Goal: Transaction & Acquisition: Purchase product/service

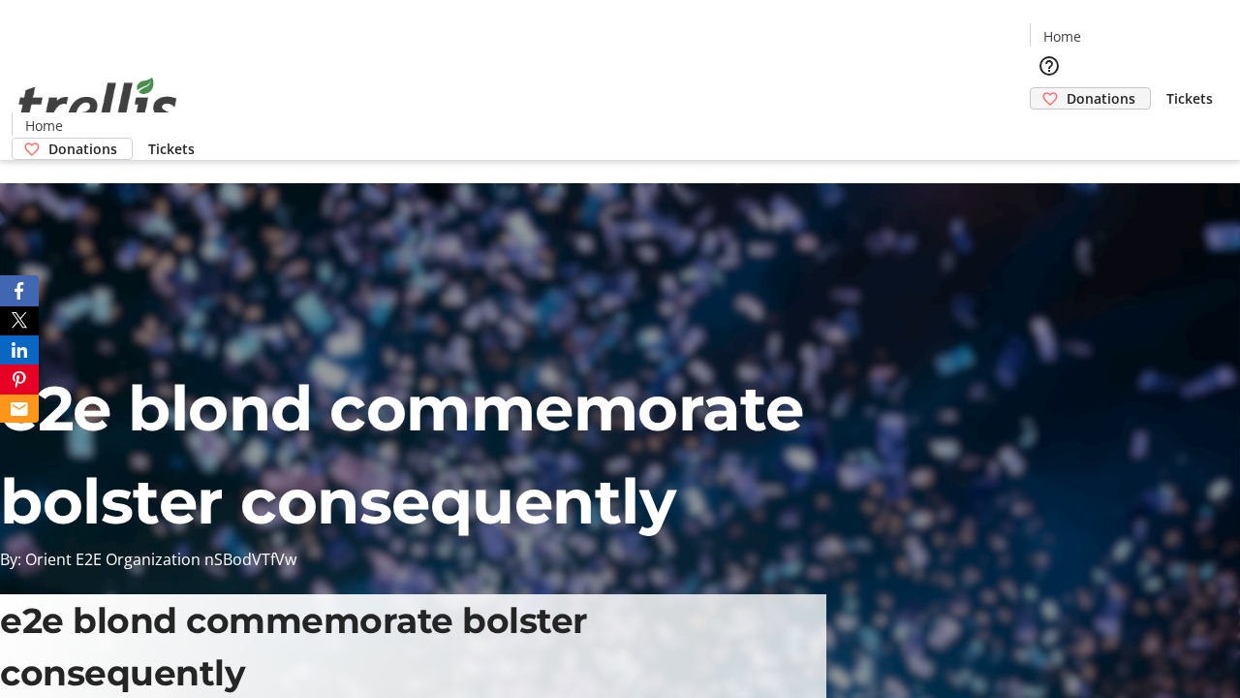
click at [1067, 88] on span "Donations" at bounding box center [1101, 98] width 69 height 20
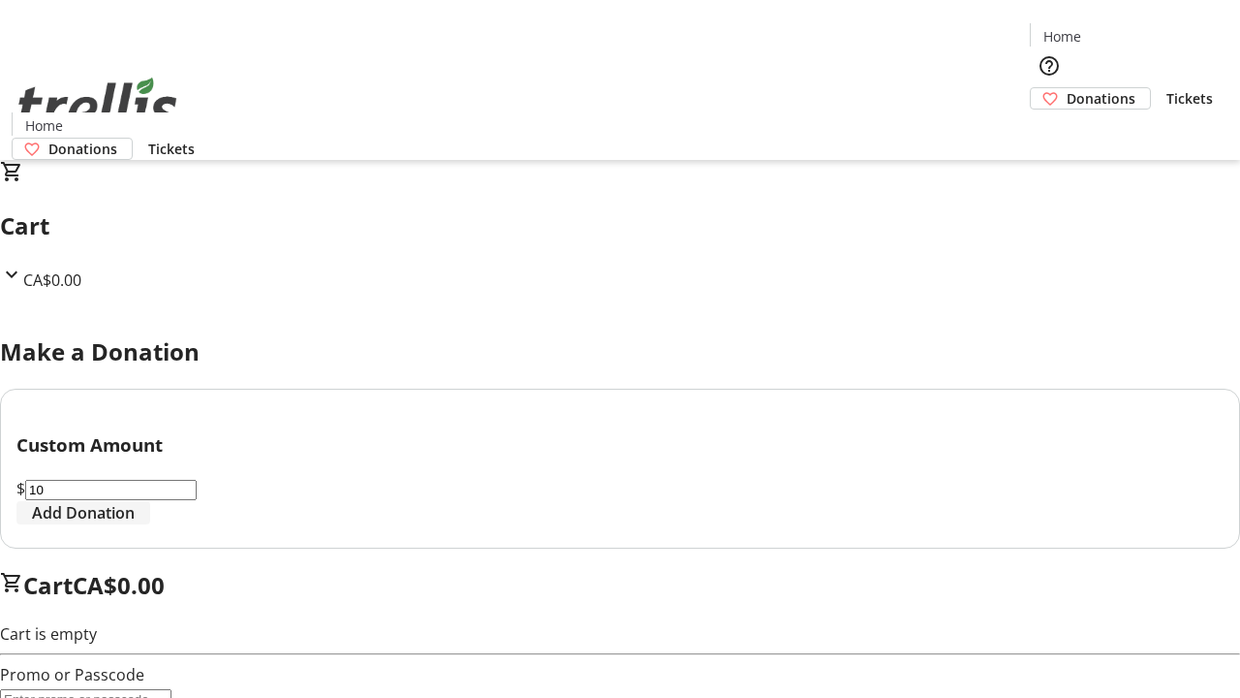
click at [135, 524] on span "Add Donation" at bounding box center [83, 512] width 103 height 23
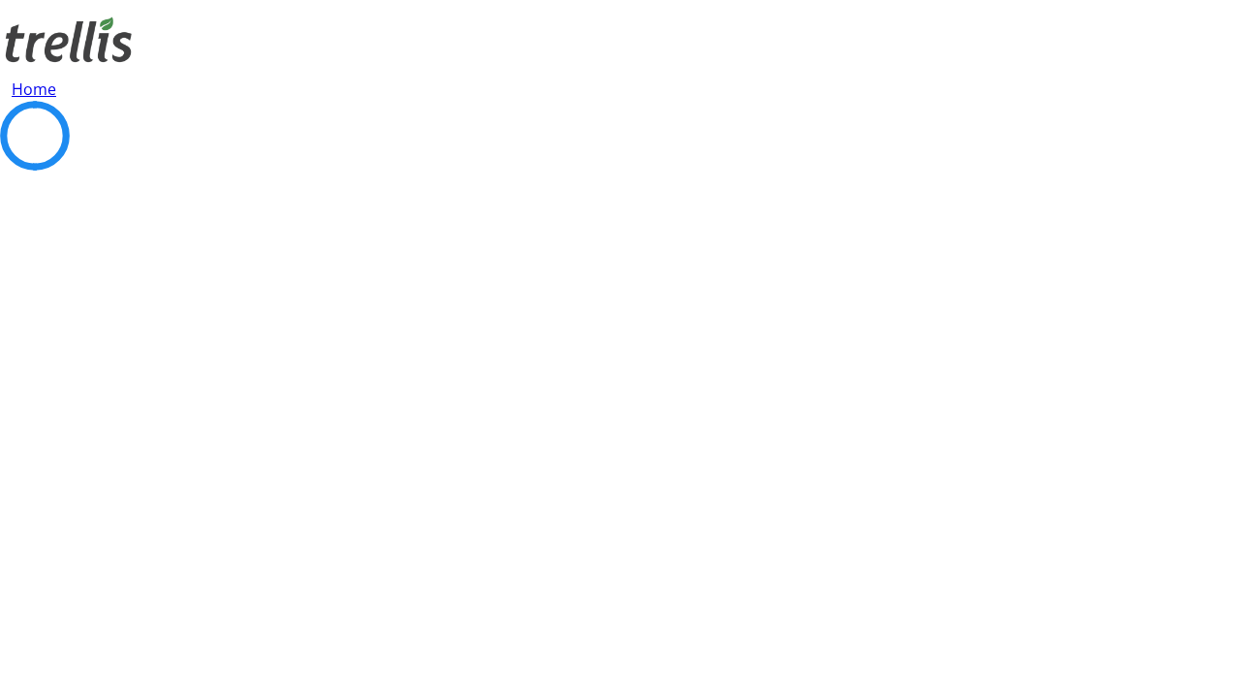
select select "CA"
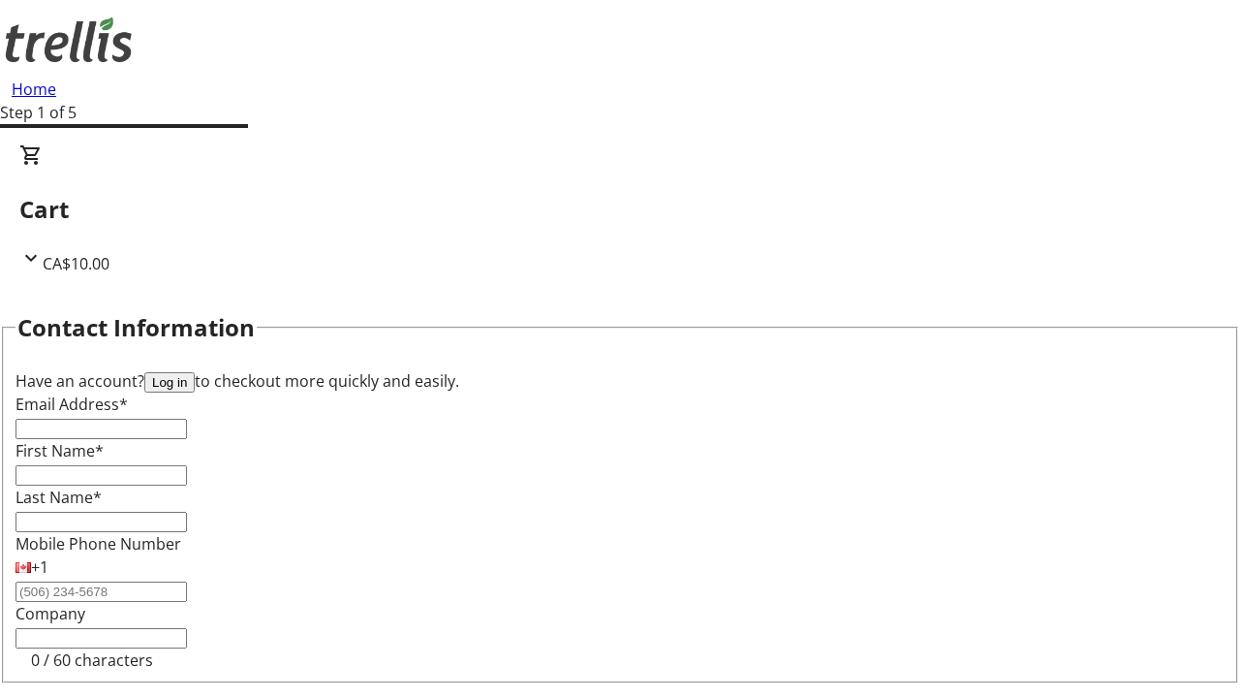
click at [195, 372] on button "Log in" at bounding box center [169, 382] width 50 height 20
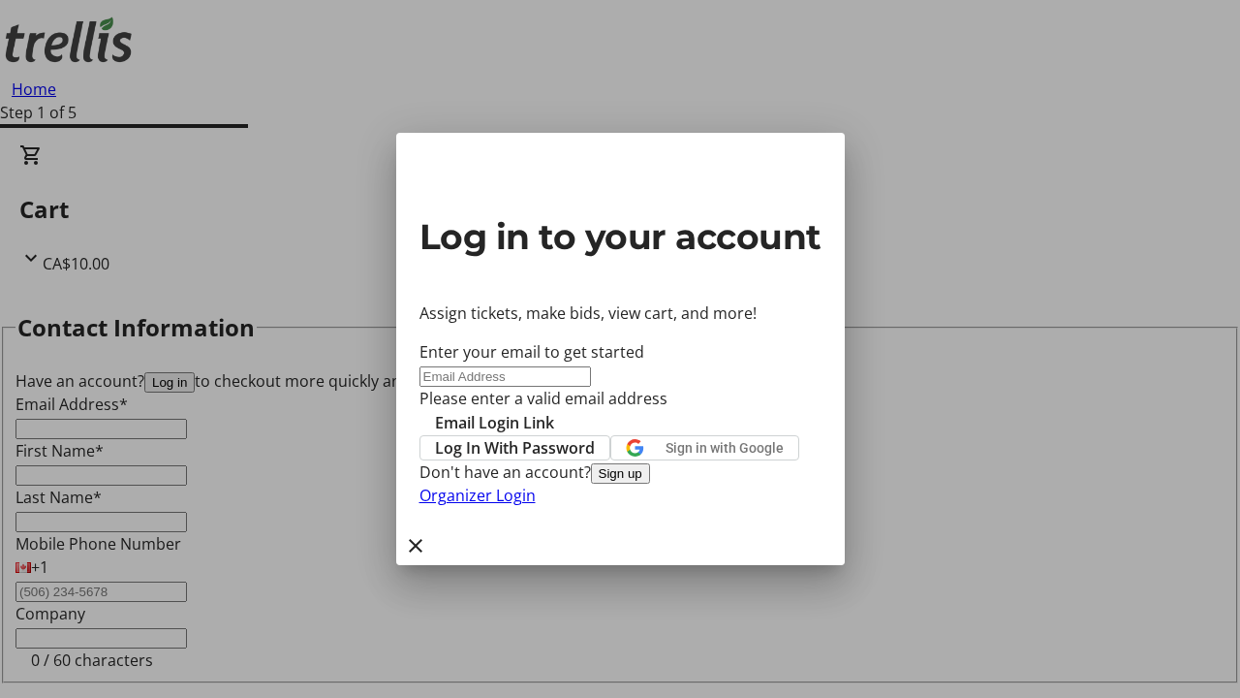
click at [650, 484] on button "Sign up" at bounding box center [620, 473] width 59 height 20
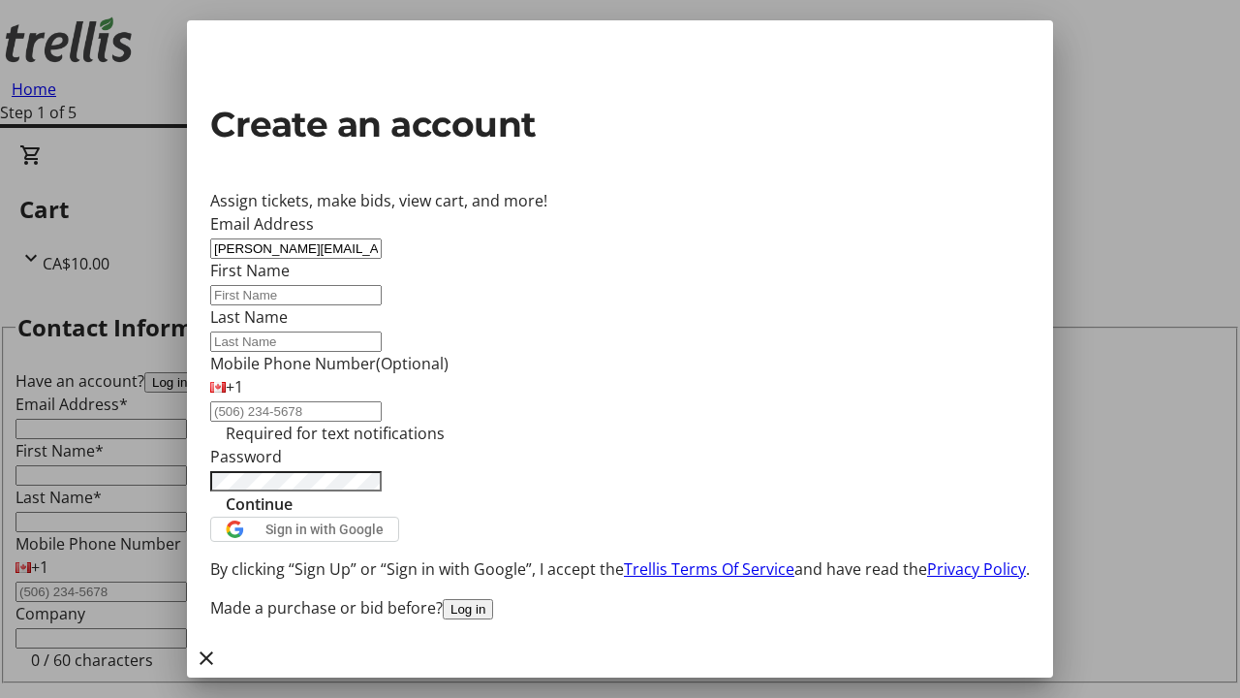
type input "[PERSON_NAME][EMAIL_ADDRESS][DOMAIN_NAME]"
type input "[PERSON_NAME]"
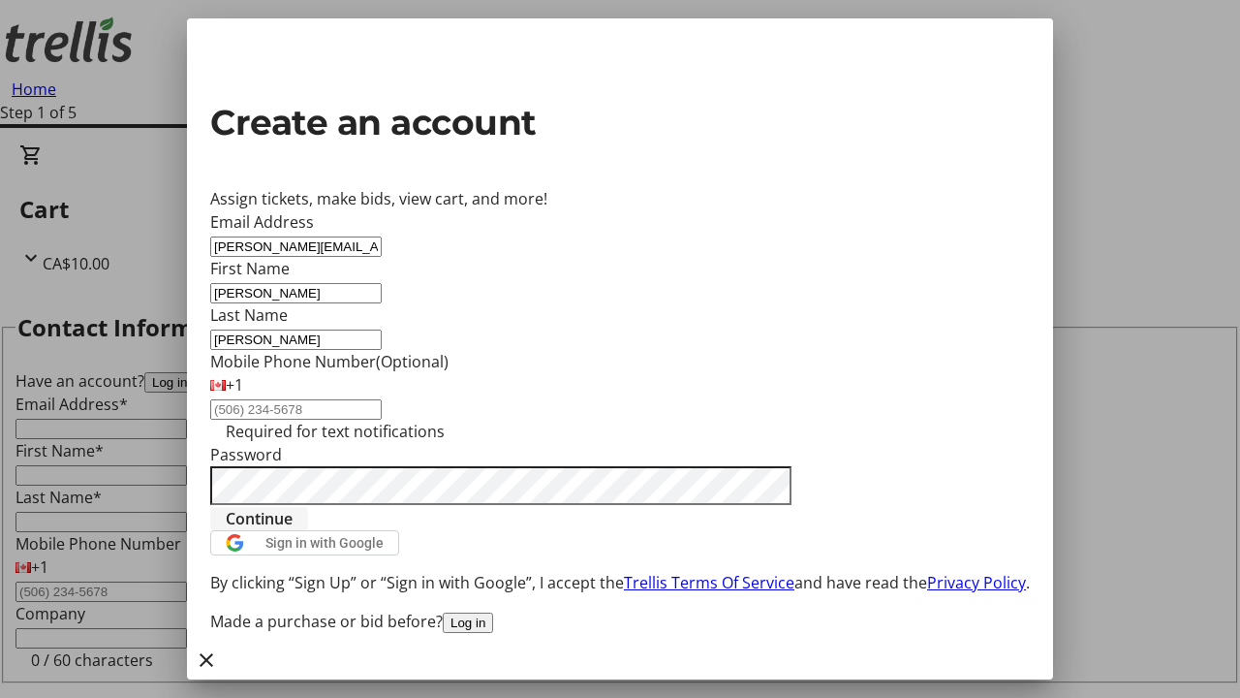
click at [293, 530] on span "Continue" at bounding box center [259, 518] width 67 height 23
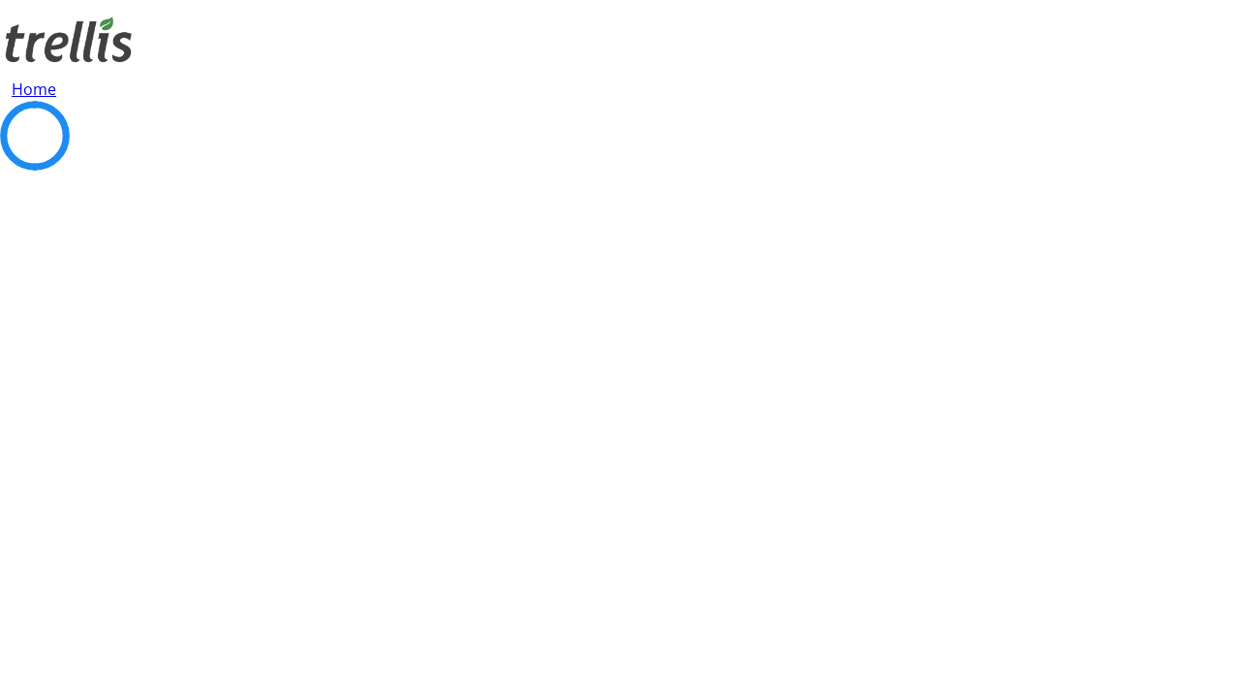
select select "CA"
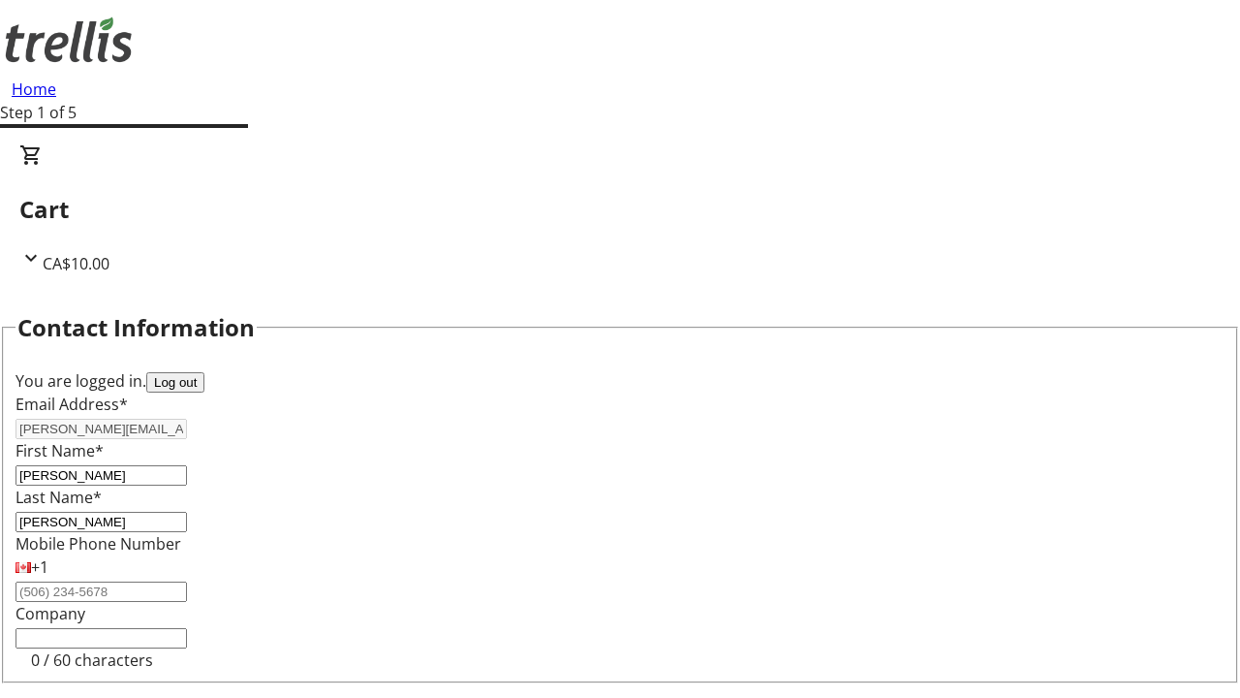
type input "Kelowna"
select select "BC"
type input "Kelowna"
type input "V1Y 0C2"
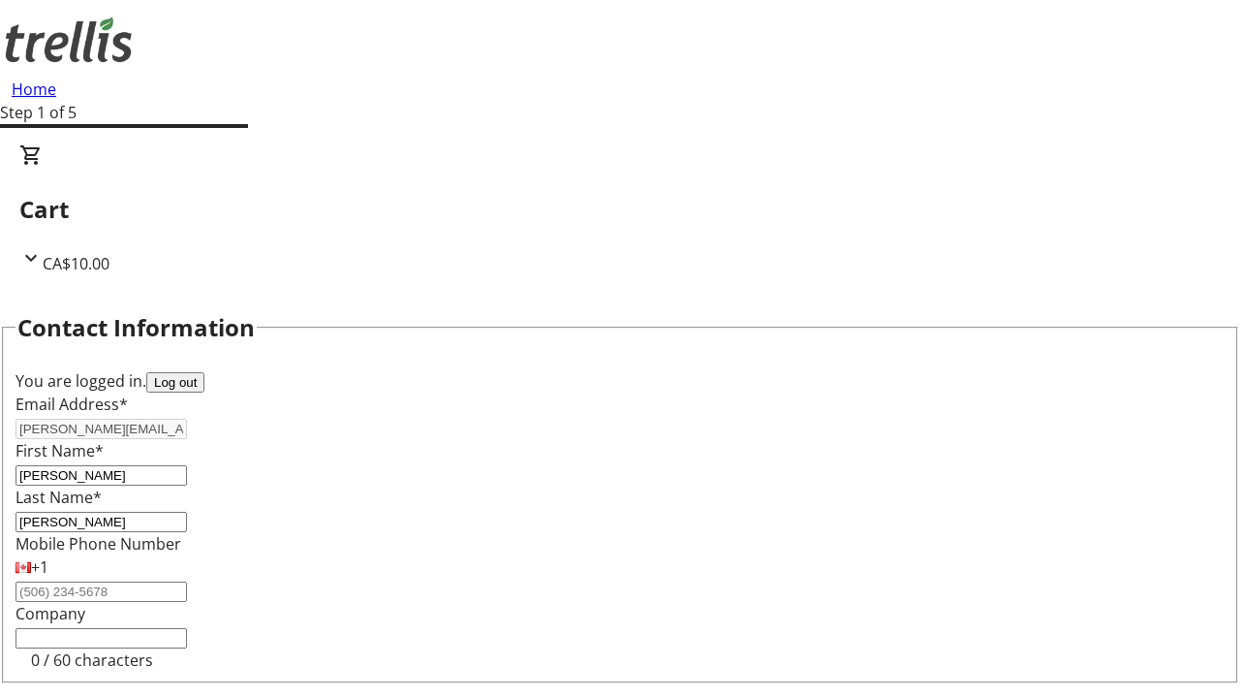
select select "BC"
select select "CA"
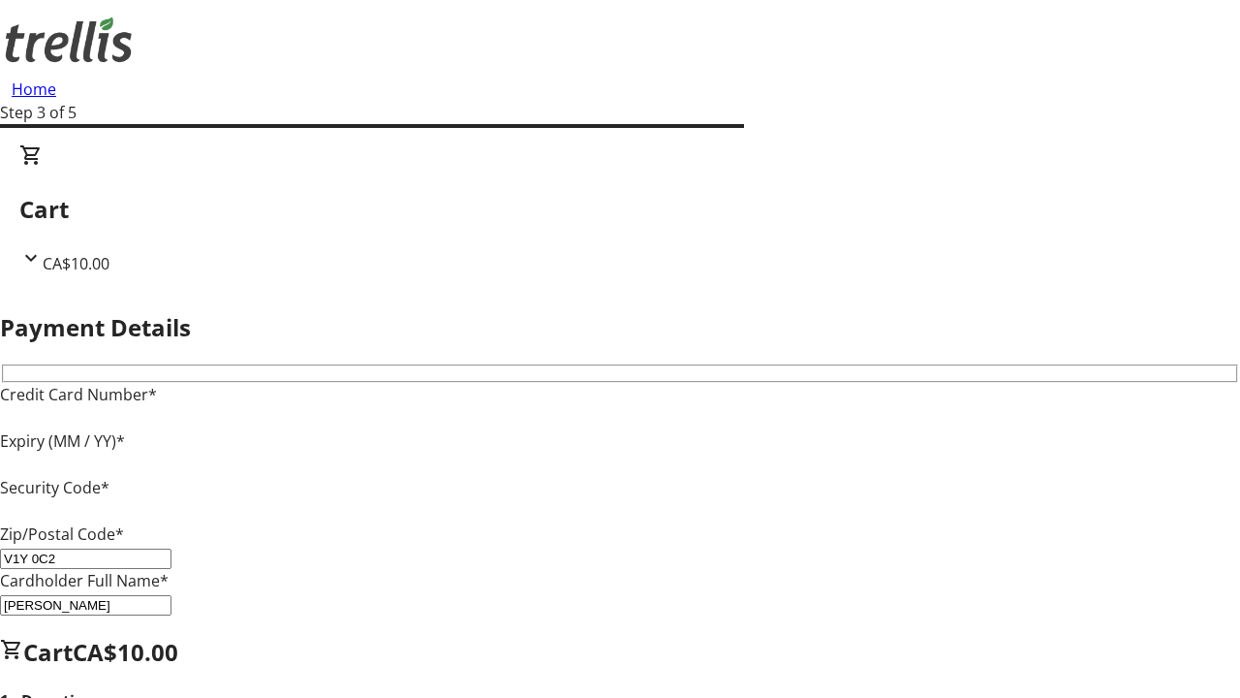
type input "V1Y 0C2"
